Goal: Navigation & Orientation: Find specific page/section

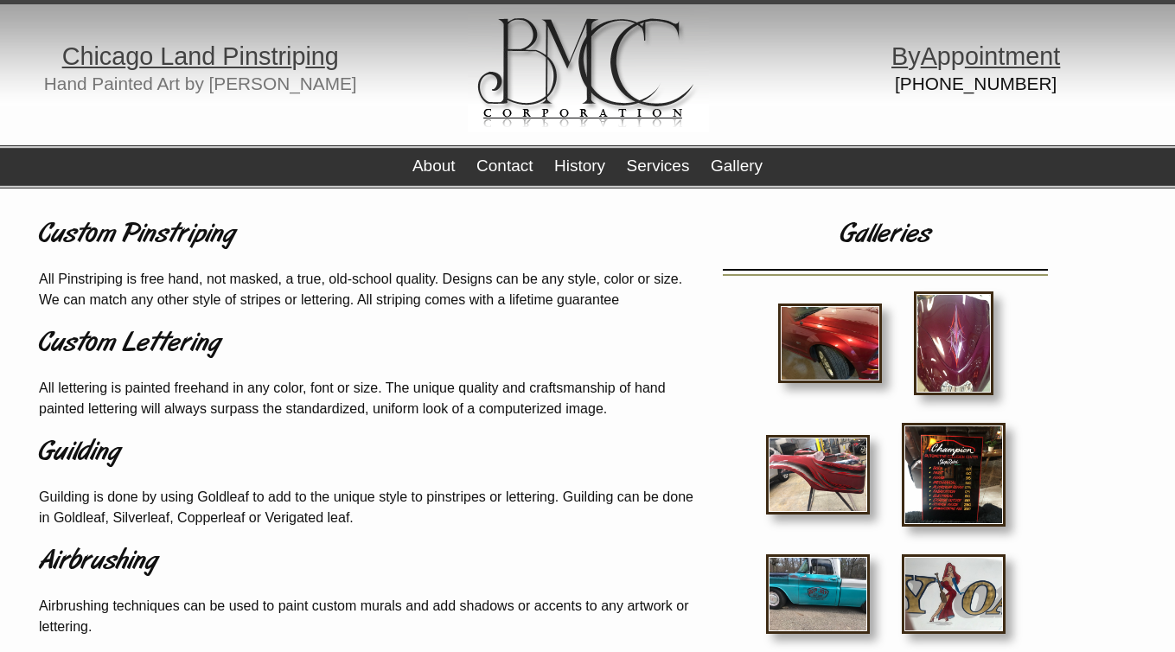
click at [980, 339] on img at bounding box center [954, 343] width 80 height 104
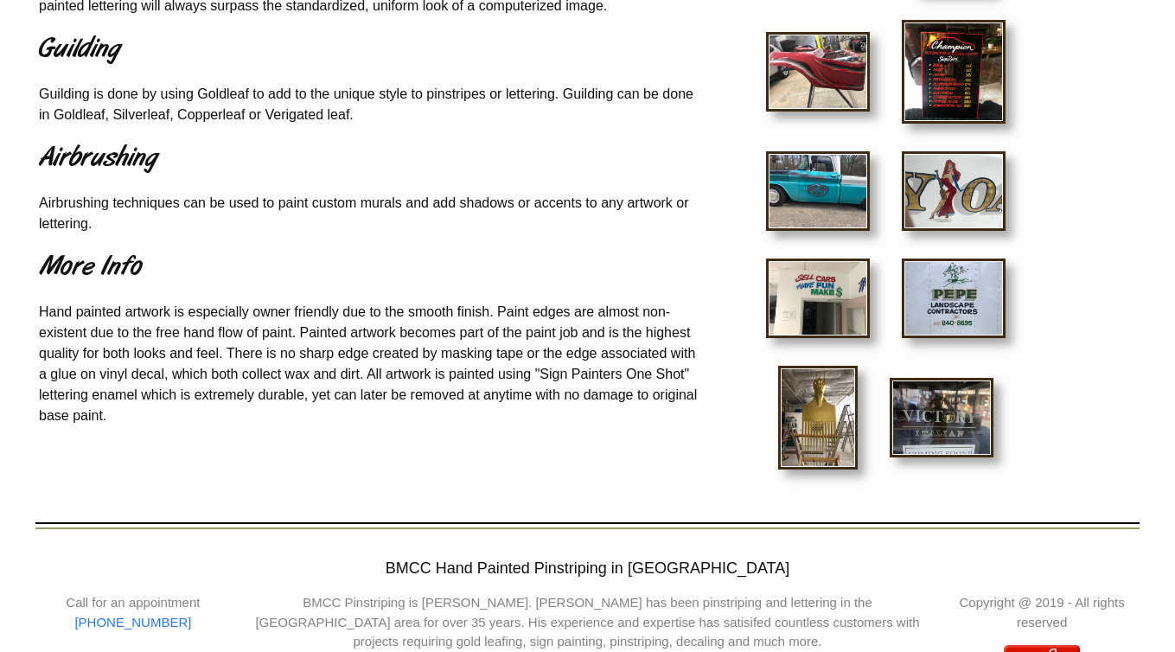
scroll to position [463, 0]
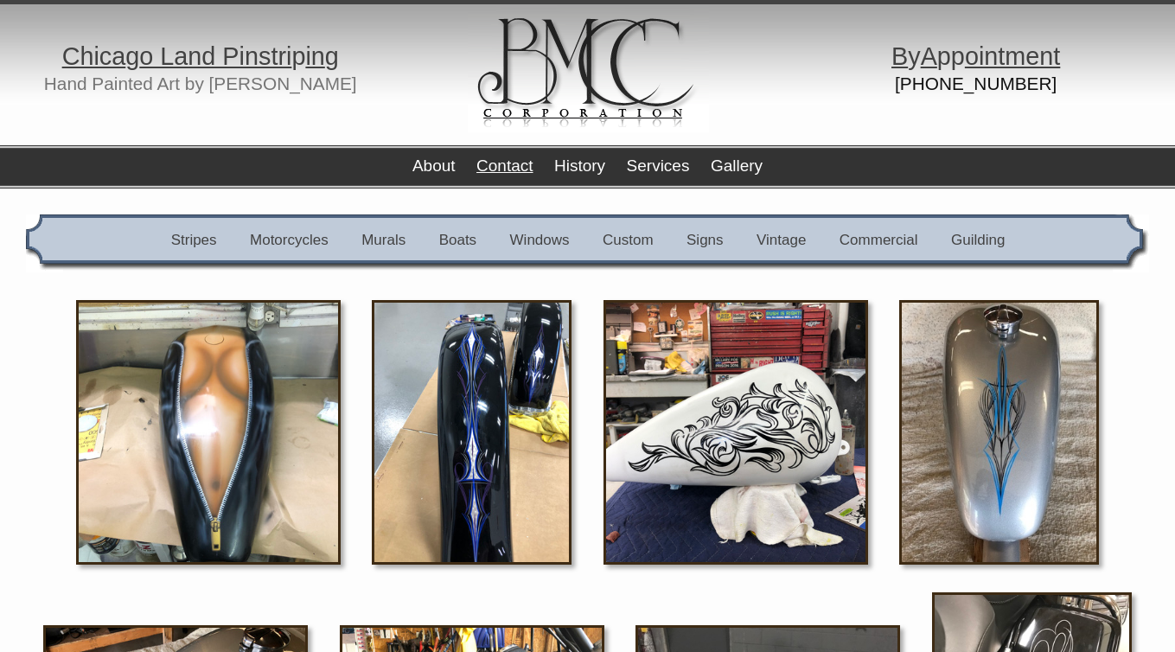
click at [506, 173] on link "Contact" at bounding box center [504, 165] width 56 height 18
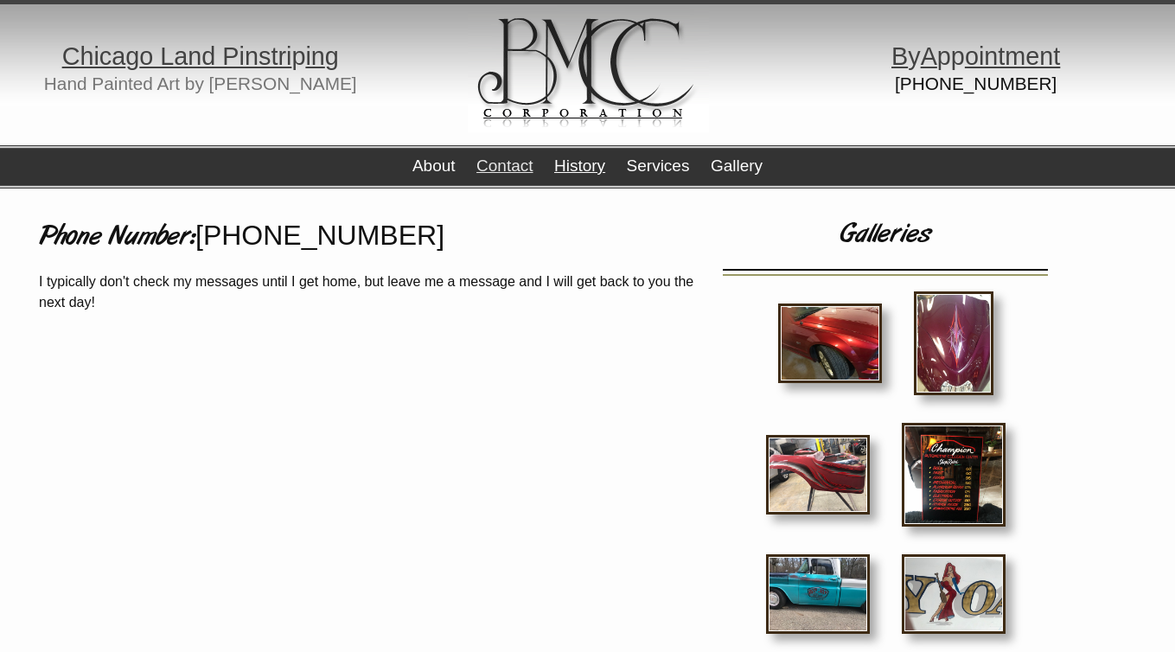
click at [574, 169] on link "History" at bounding box center [579, 165] width 51 height 18
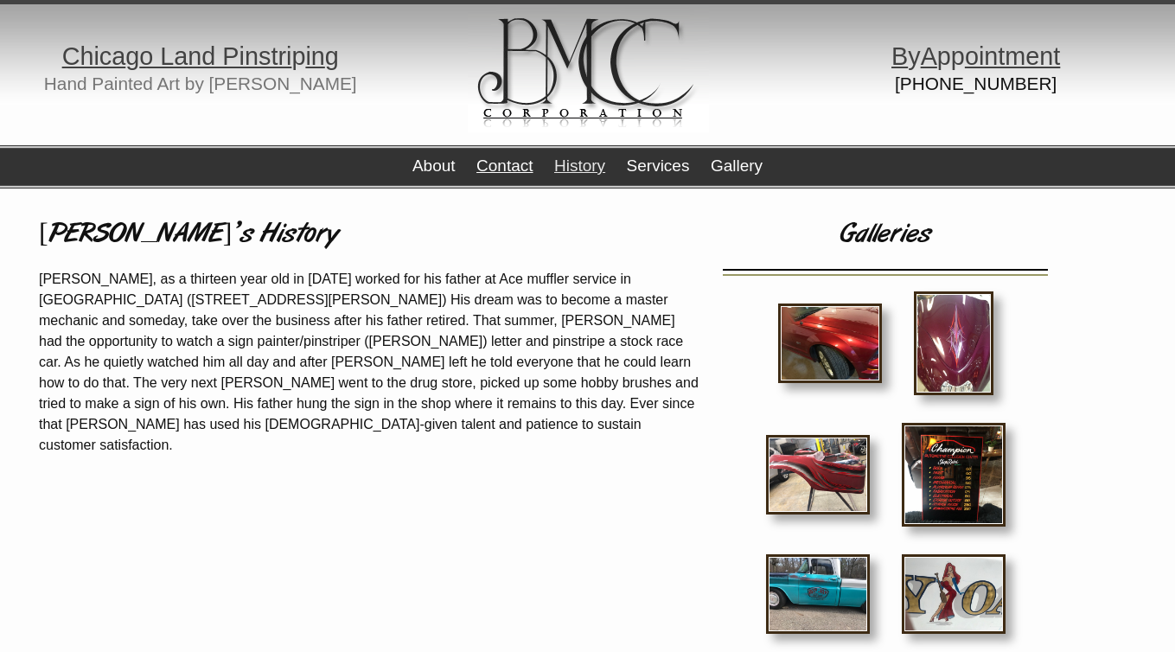
click at [533, 173] on link "Contact" at bounding box center [504, 165] width 56 height 18
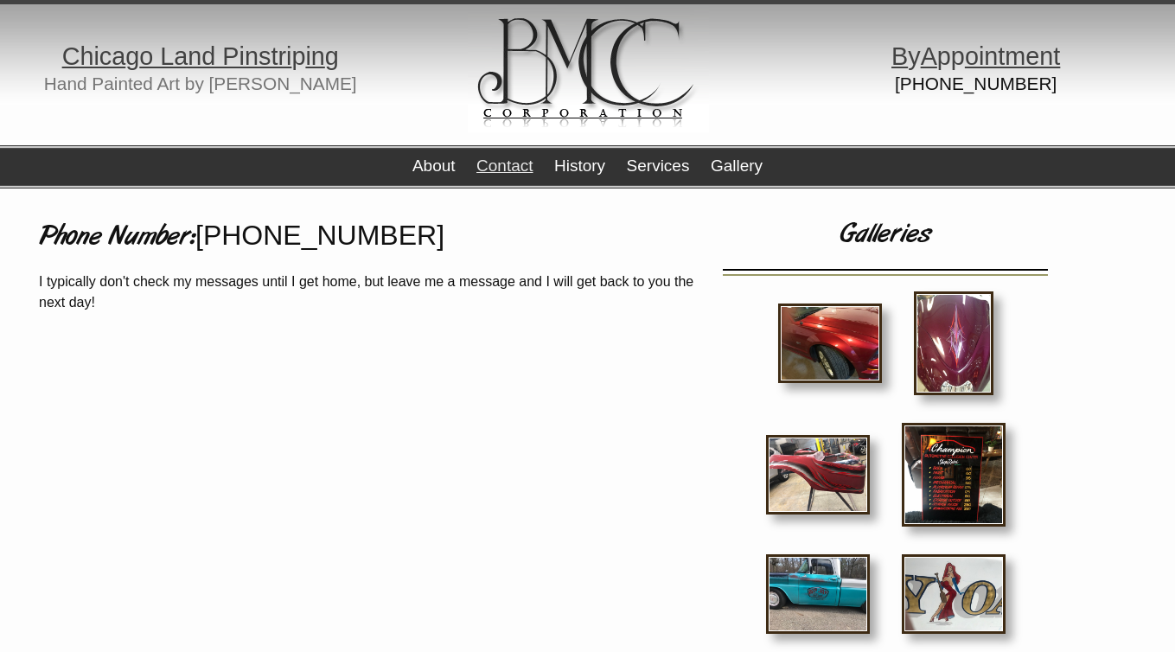
click at [591, 175] on div "About Contact History Services Gallery" at bounding box center [587, 166] width 350 height 43
click at [404, 161] on div "About Contact History Services Gallery" at bounding box center [587, 166] width 1175 height 43
click at [408, 164] on div "About Contact History Services Gallery" at bounding box center [587, 166] width 1175 height 43
click at [416, 165] on link "About" at bounding box center [433, 165] width 43 height 18
